Goal: Navigation & Orientation: Find specific page/section

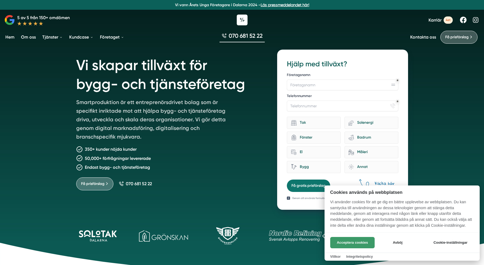
click at [350, 244] on button "Acceptera cookies" at bounding box center [352, 242] width 44 height 11
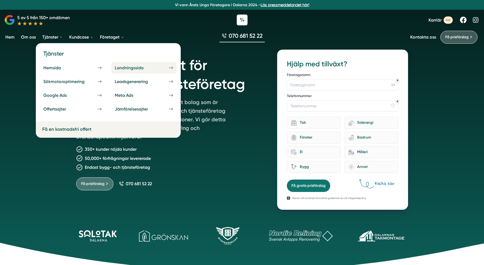
click at [136, 66] on div "Landningssida" at bounding box center [136, 67] width 42 height 5
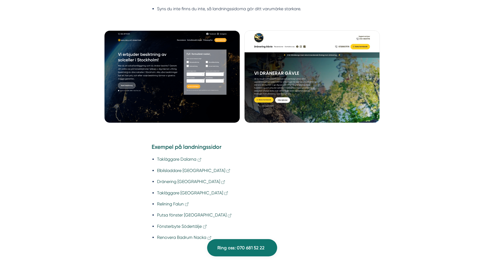
scroll to position [407, 0]
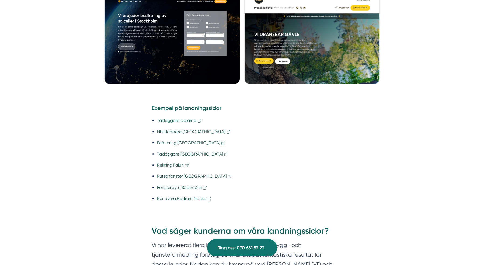
click at [184, 118] on link "Takläggare Dalarna" at bounding box center [179, 120] width 45 height 5
click at [179, 135] on li "Elbilsladdare [GEOGRAPHIC_DATA]" at bounding box center [244, 131] width 175 height 7
click at [179, 132] on link "Elbilsladdare [GEOGRAPHIC_DATA]" at bounding box center [194, 131] width 74 height 5
click at [171, 142] on link "Dränering [GEOGRAPHIC_DATA]" at bounding box center [191, 142] width 69 height 5
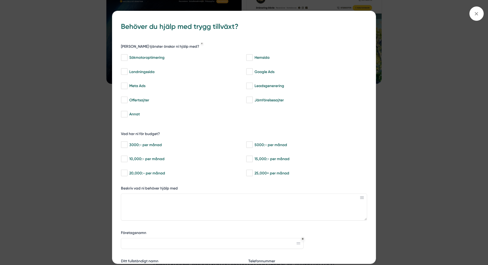
click at [100, 40] on div "bbc9b822-b2c6-488a-ab3e-9a2d59e49c7c Behöver du hjälp med trygg tillväxt? [PERS…" at bounding box center [244, 132] width 488 height 265
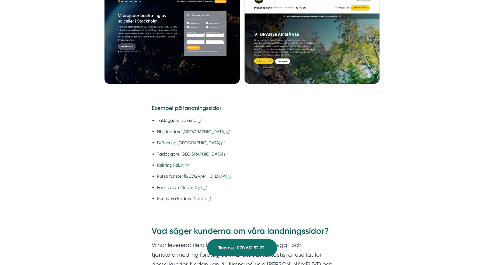
click at [174, 166] on link "Relining Falun" at bounding box center [173, 164] width 32 height 5
click at [171, 190] on li "Fönsterbyte Södertälje" at bounding box center [244, 187] width 175 height 7
click at [171, 187] on link "Fönsterbyte Södertälje" at bounding box center [182, 187] width 50 height 5
click at [186, 199] on link "Renovera Badrum Nacka" at bounding box center [184, 198] width 55 height 5
